Goal: Task Accomplishment & Management: Manage account settings

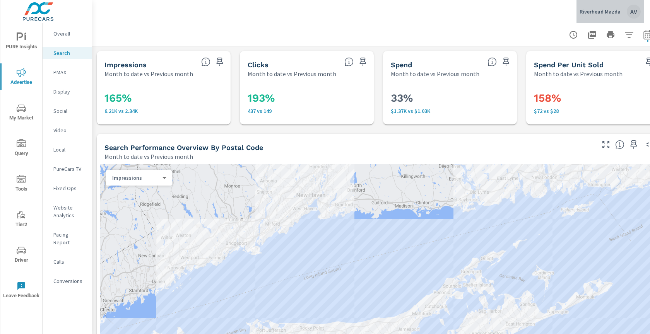
click at [629, 11] on div "AV" at bounding box center [634, 12] width 14 height 14
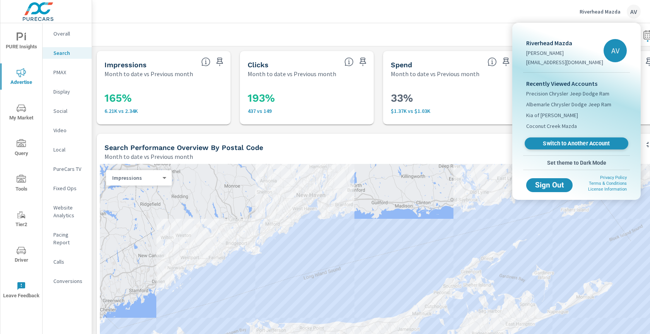
click at [575, 141] on span "Switch to Another Account" at bounding box center [576, 143] width 95 height 7
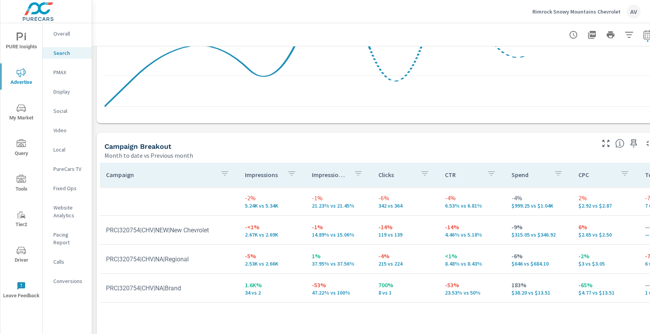
scroll to position [730, 0]
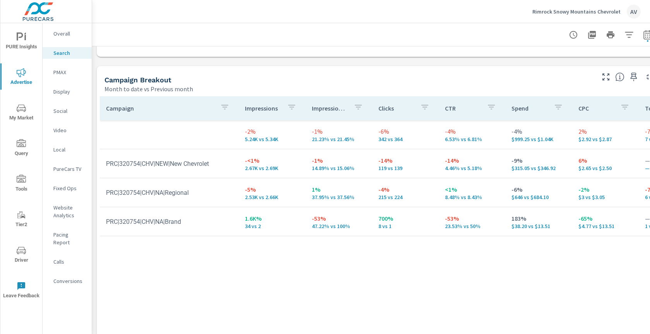
click at [393, 71] on div "Campaign Breakout Month to date vs Previous month" at bounding box center [347, 79] width 500 height 27
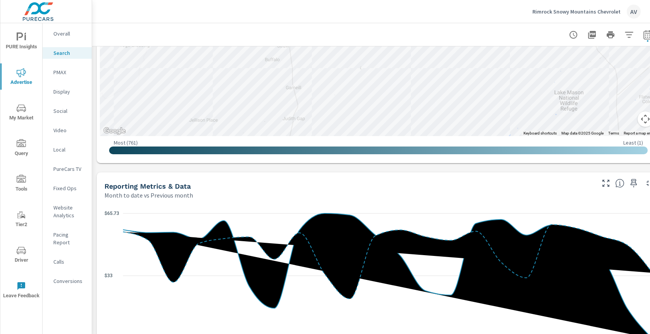
scroll to position [0, 0]
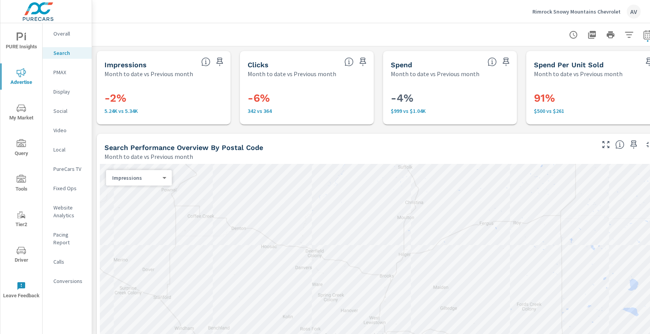
click at [200, 27] on div at bounding box center [378, 34] width 554 height 23
click at [67, 75] on p "PMAX" at bounding box center [69, 72] width 32 height 8
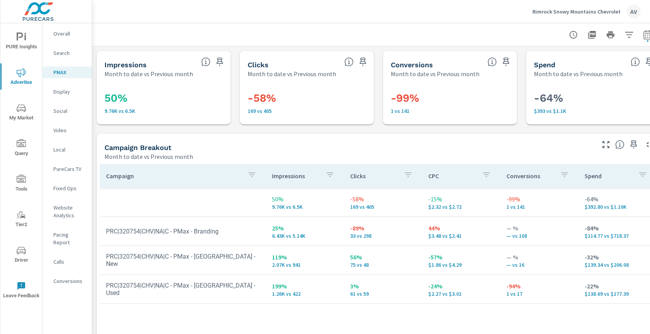
click at [369, 152] on div "Month to date vs Previous month" at bounding box center [348, 156] width 489 height 9
click at [26, 42] on span "PURE Insights" at bounding box center [21, 41] width 37 height 19
